Goal: Information Seeking & Learning: Learn about a topic

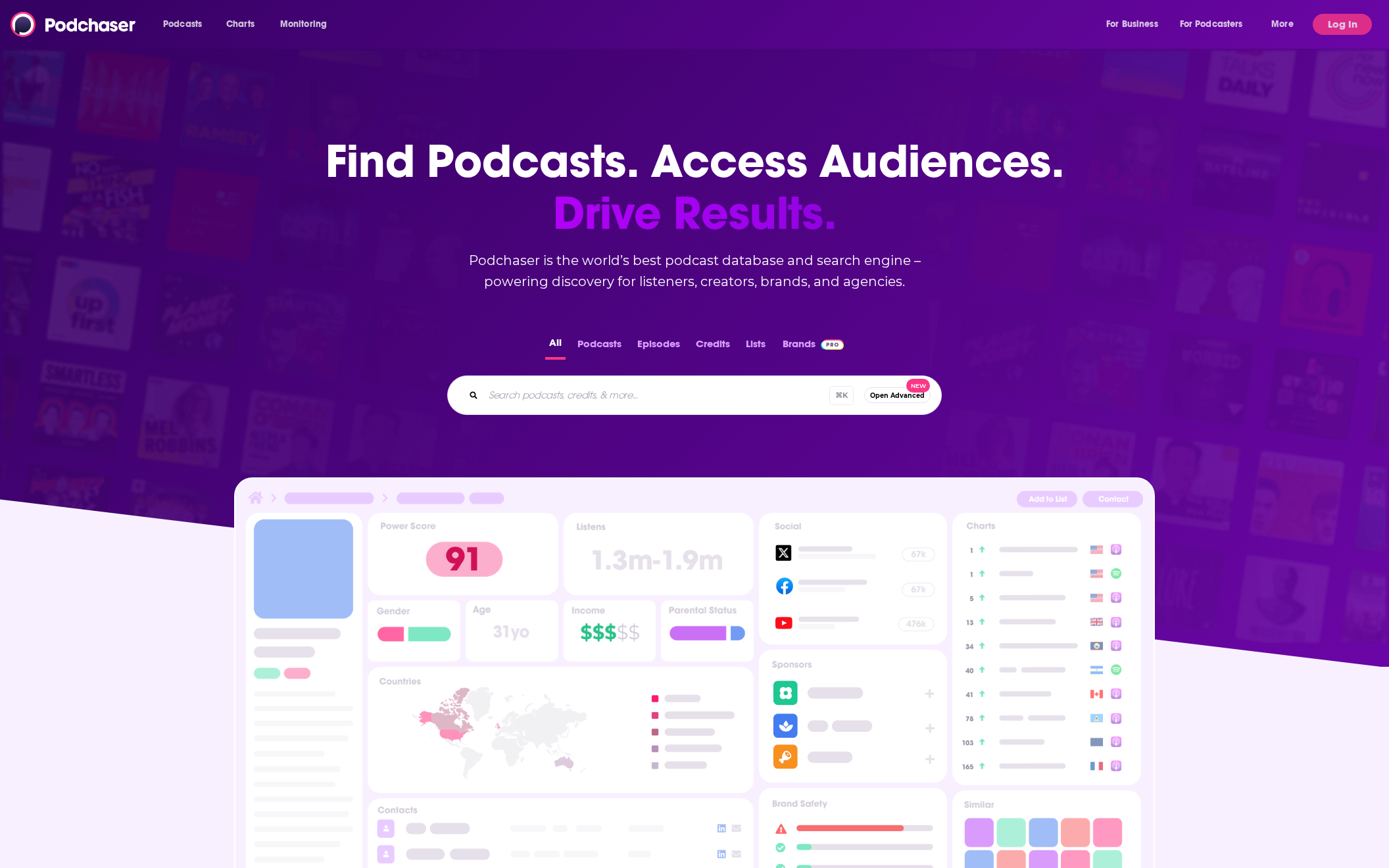
click at [677, 393] on input "Search podcasts, credits, & more..." at bounding box center [657, 394] width 346 height 21
type input "marketing school"
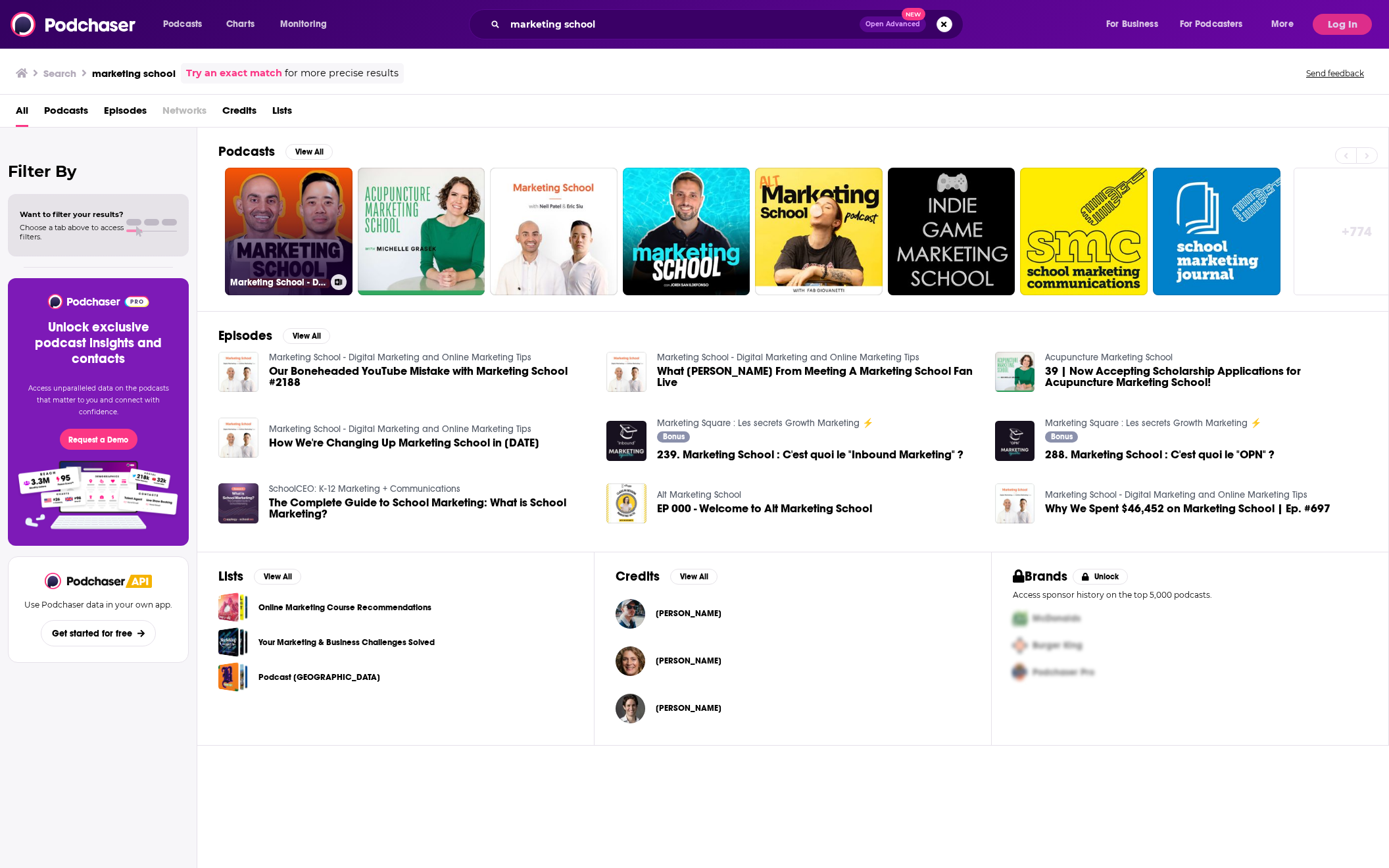
click at [298, 199] on link "Marketing School - Digital Marketing and Online Marketing Tips" at bounding box center [289, 231] width 128 height 128
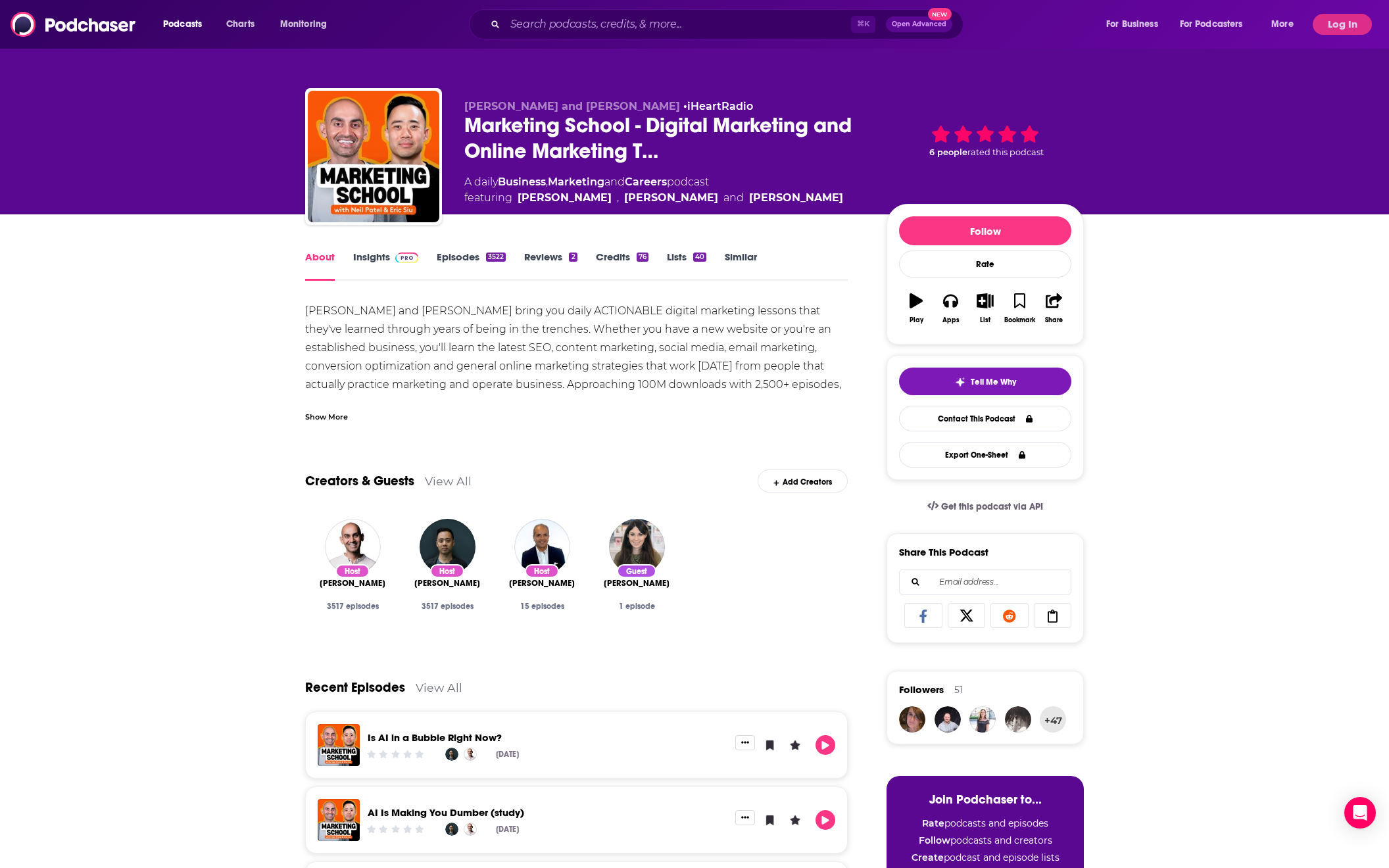
click at [616, 17] on div "Podcasts Charts Monitoring ⌘ K Open Advanced New For Business For Podcasters Mo…" at bounding box center [694, 24] width 1389 height 49
click at [631, 24] on input "Search podcasts, credits, & more..." at bounding box center [678, 24] width 346 height 21
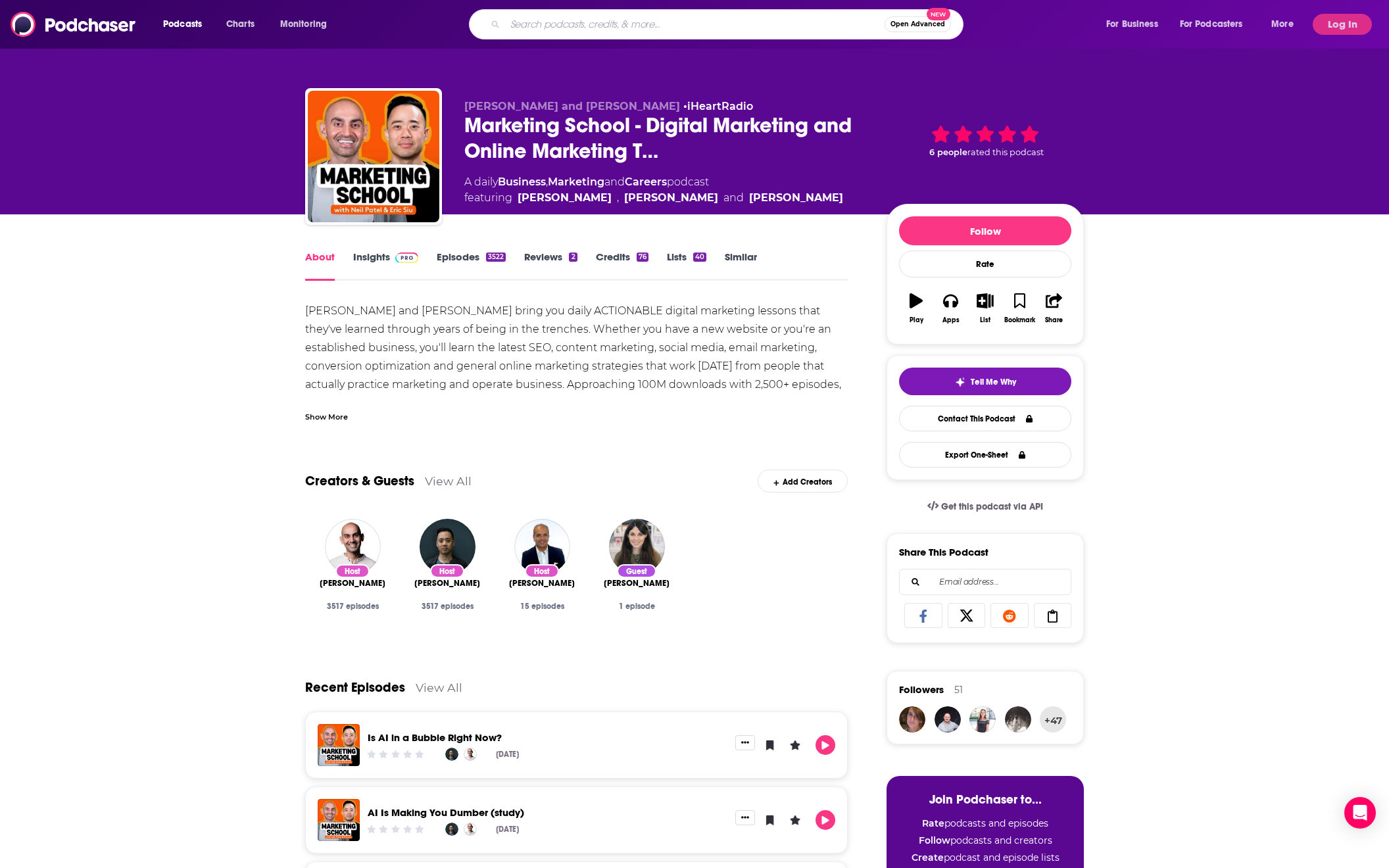
paste input "Brand Innovators Podcast"
type input "Brand Innovators Podcast"
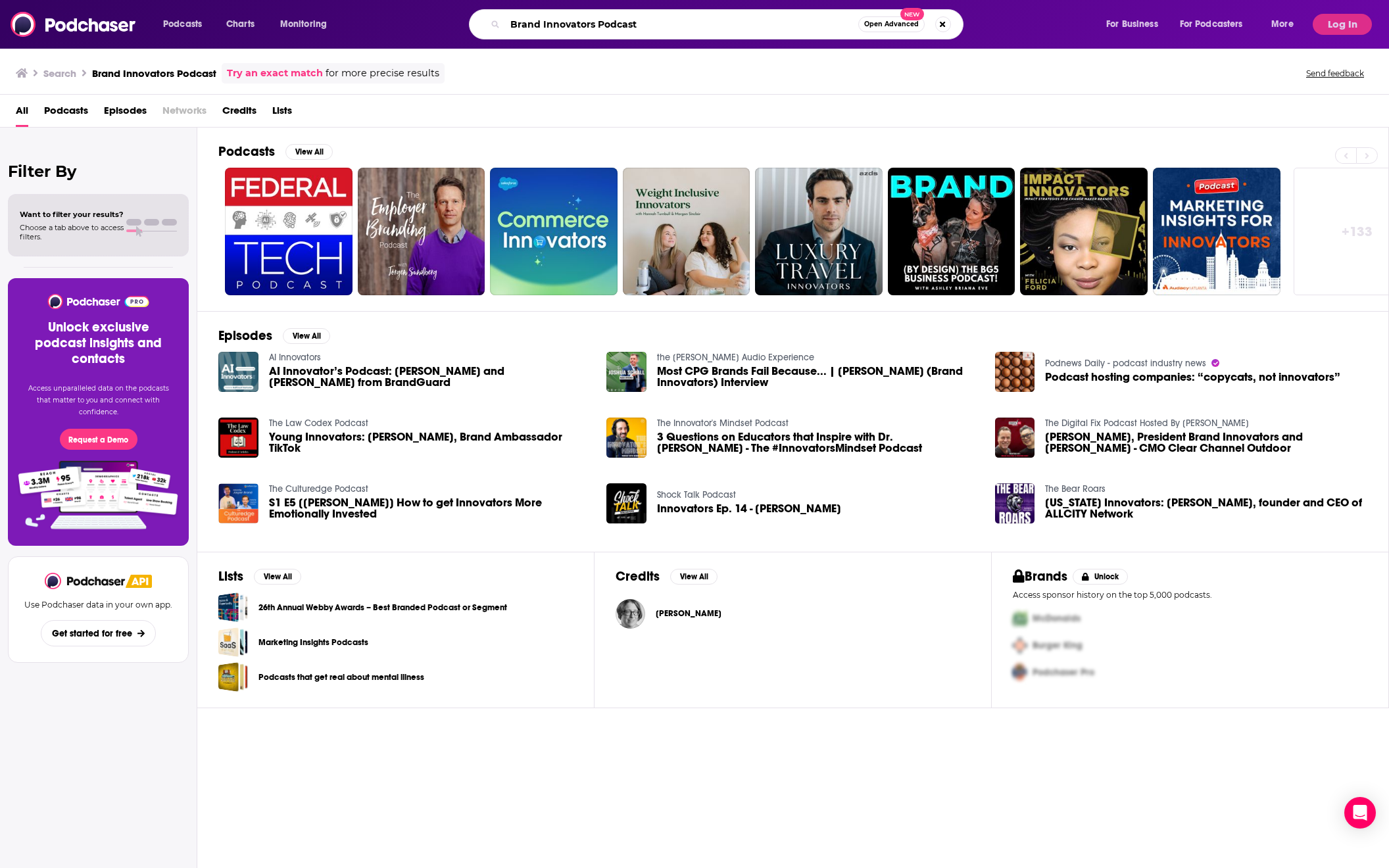
click at [603, 27] on input "Brand Innovators Podcast" at bounding box center [682, 24] width 353 height 21
paste input "Daily Creative"
type input "Daily Creative Podcast"
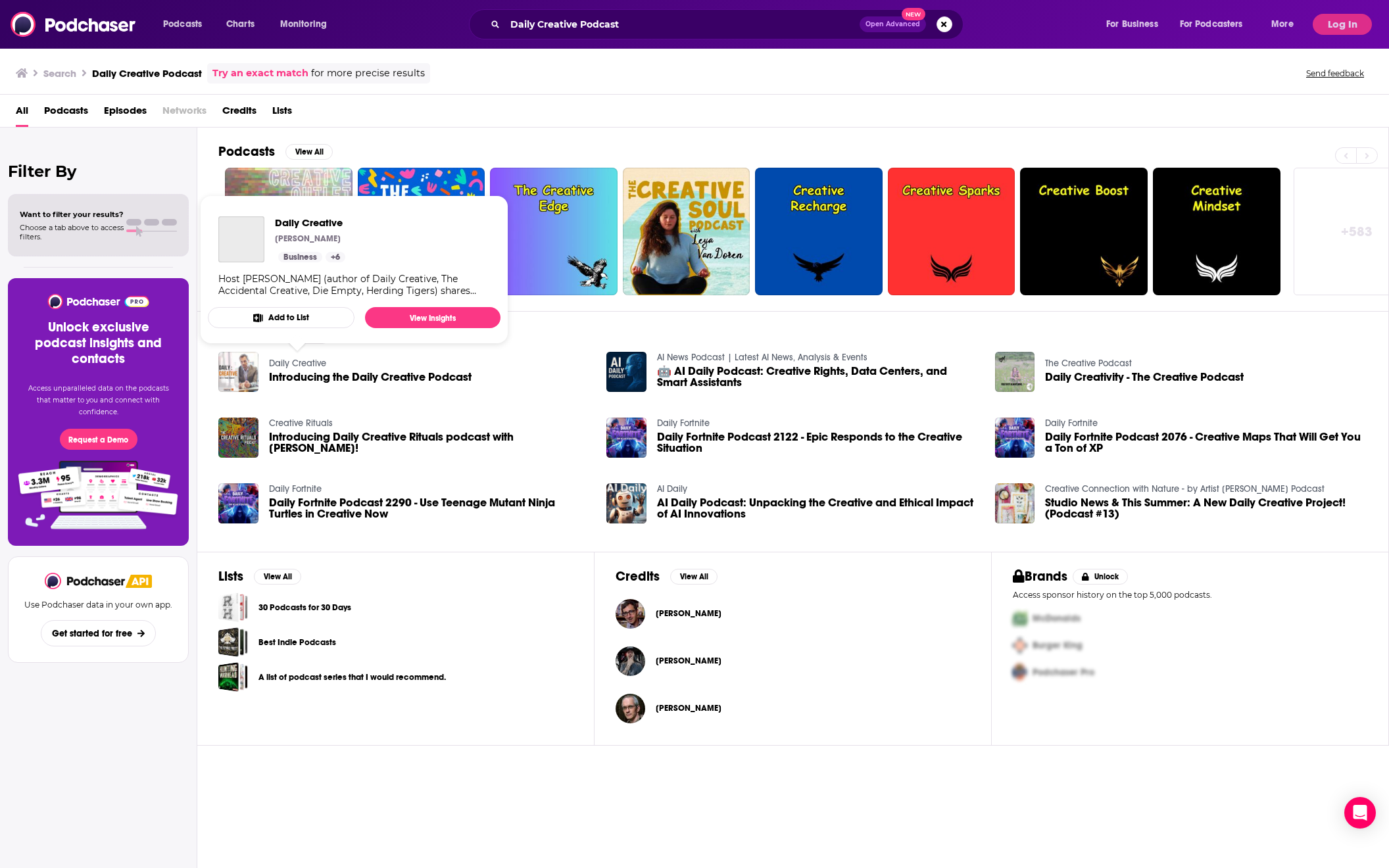
click at [308, 360] on link "Daily Creative" at bounding box center [297, 363] width 57 height 11
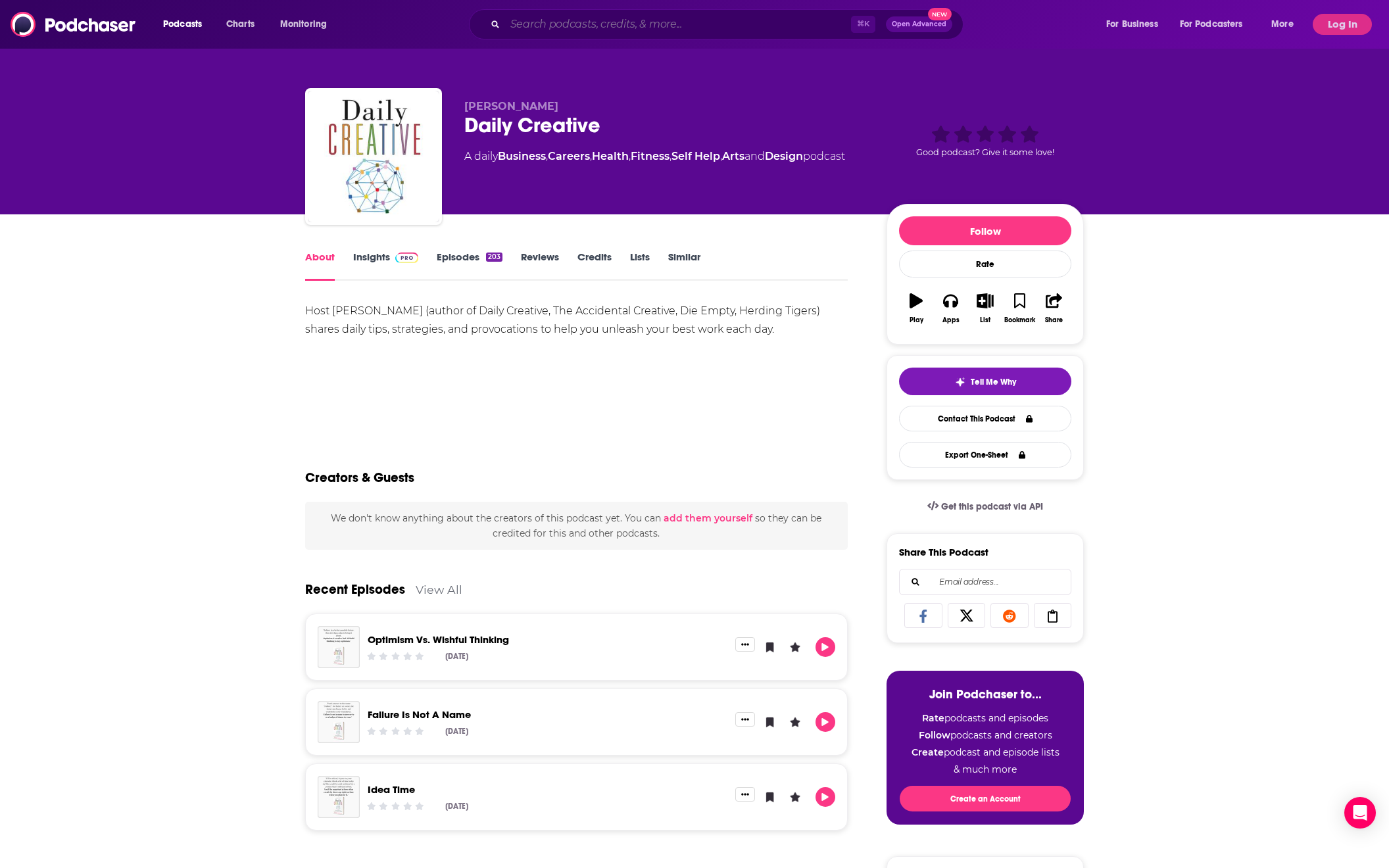
click at [635, 31] on input "Search podcasts, credits, & more..." at bounding box center [678, 24] width 346 height 21
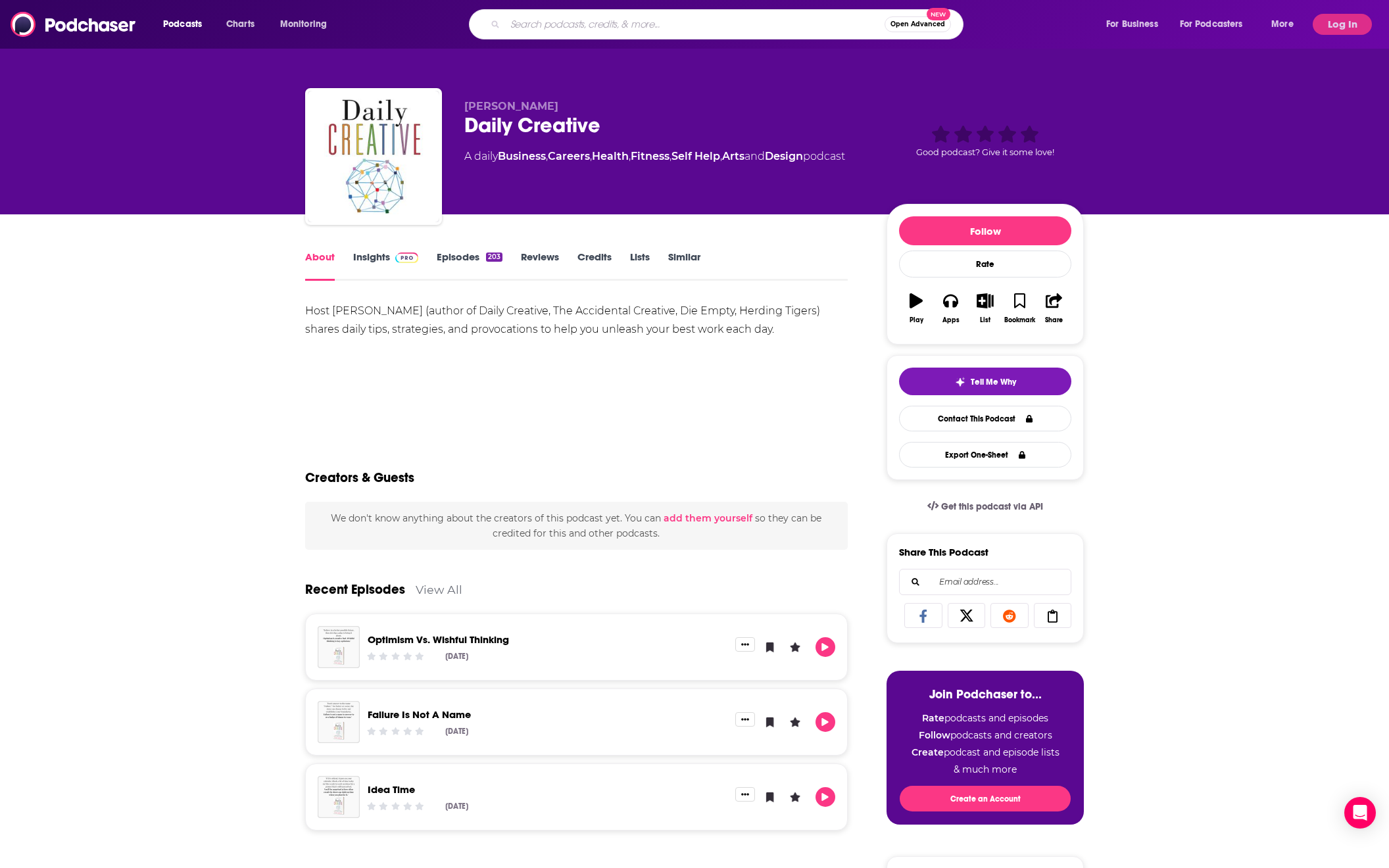
paste input "Marketing Beyond"
type input "Marketing Beyond"
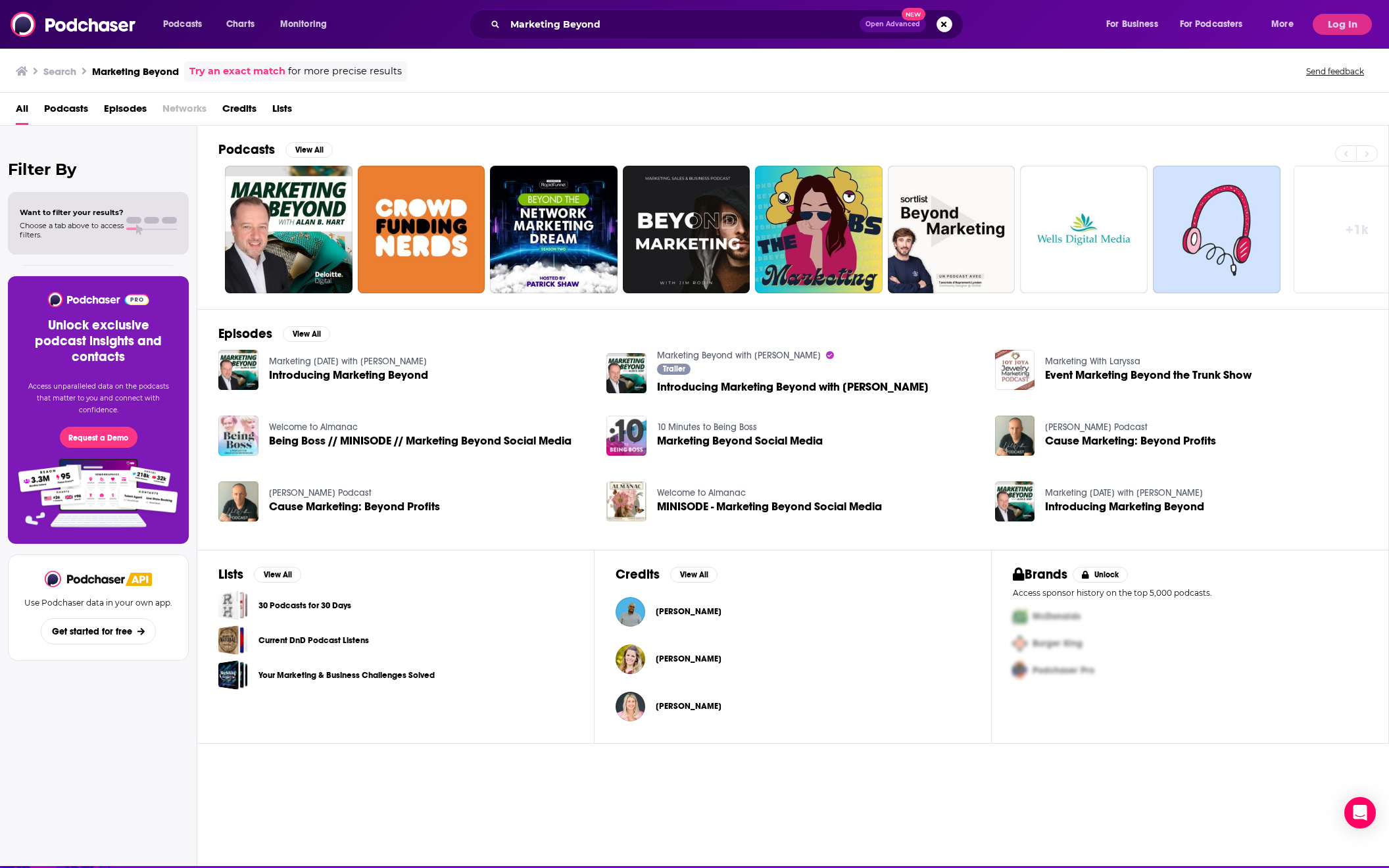
scroll to position [11, 0]
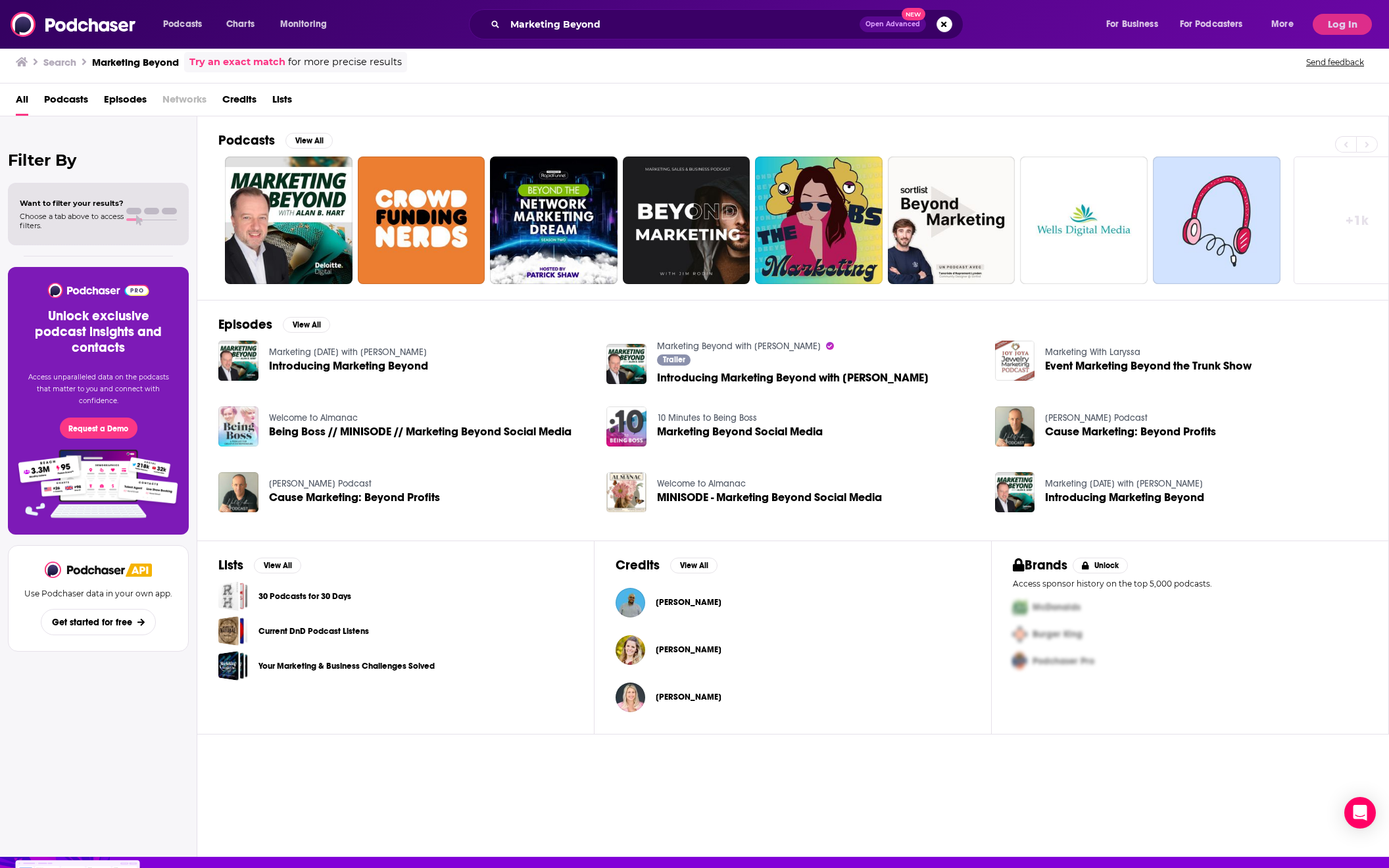
click at [277, 360] on span "Introducing Marketing Beyond" at bounding box center [348, 366] width 159 height 11
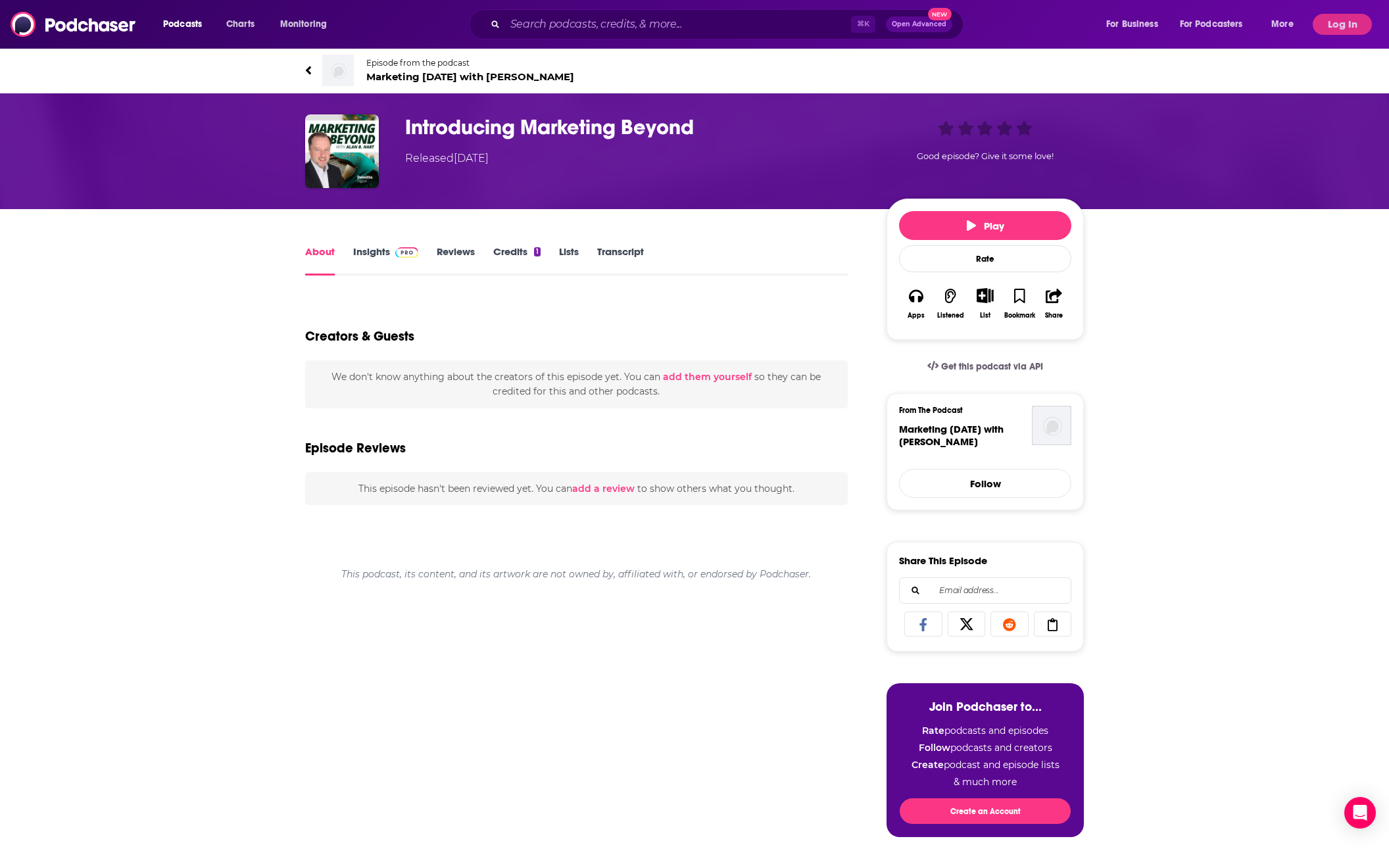
type input "[URL][DOMAIN_NAME][PERSON_NAME]"
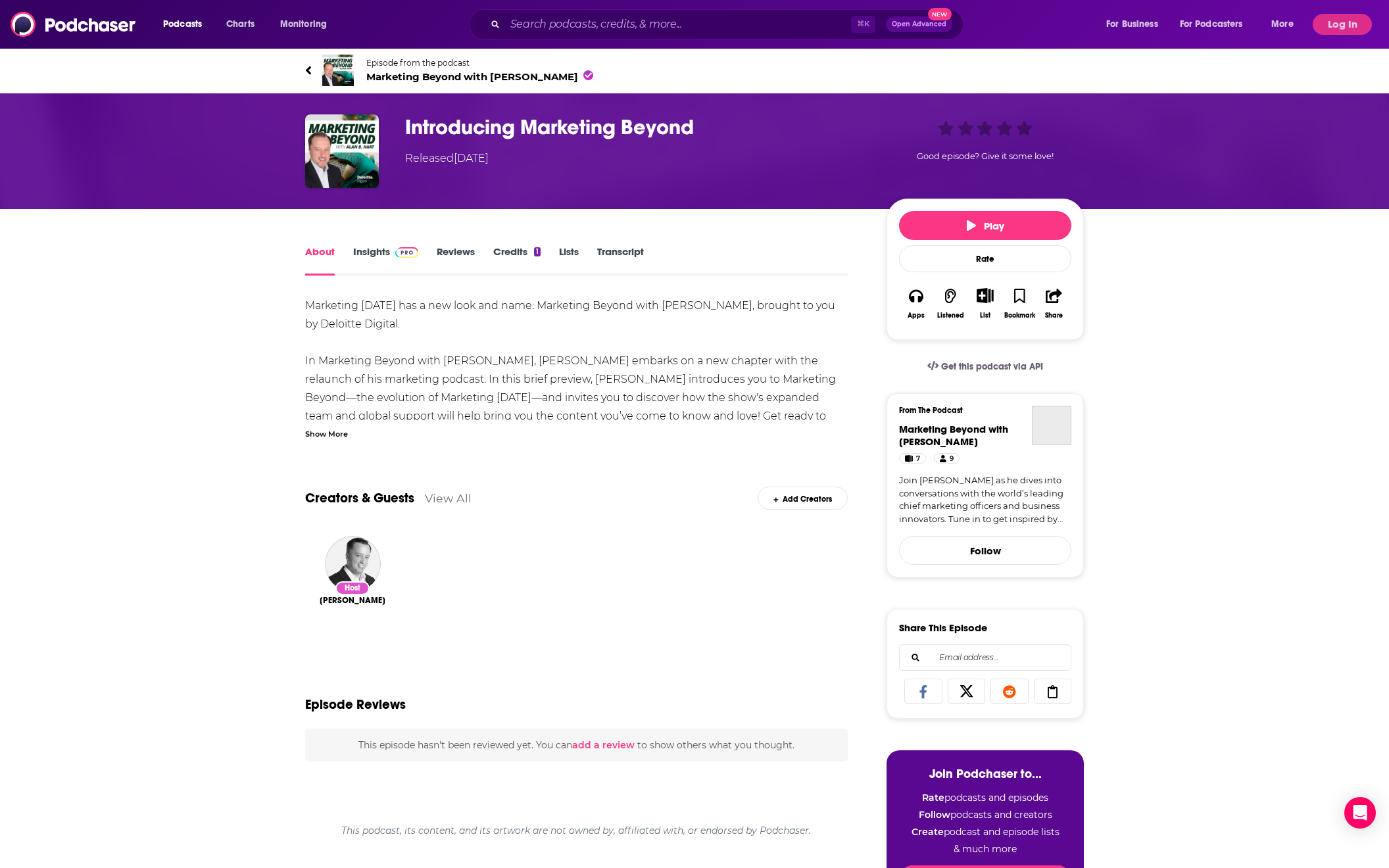
click at [488, 29] on div "⌘ K Open Advanced New" at bounding box center [717, 24] width 495 height 30
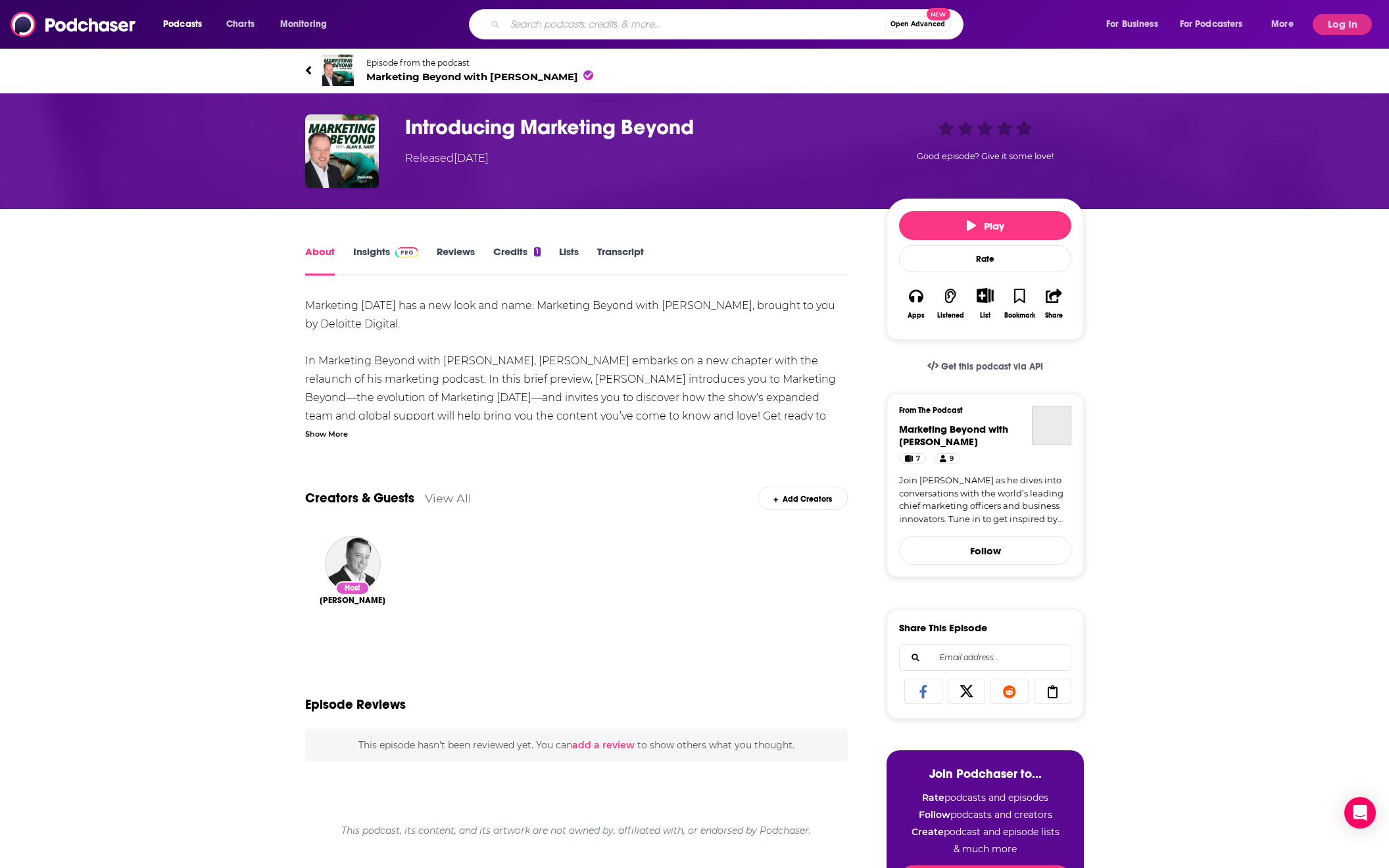
click at [531, 16] on input "Search podcasts, credits, & more..." at bounding box center [694, 24] width 380 height 21
paste input "Design Matters Podcast"
type input "Design Matters Podcast"
